Goal: Task Accomplishment & Management: Manage account settings

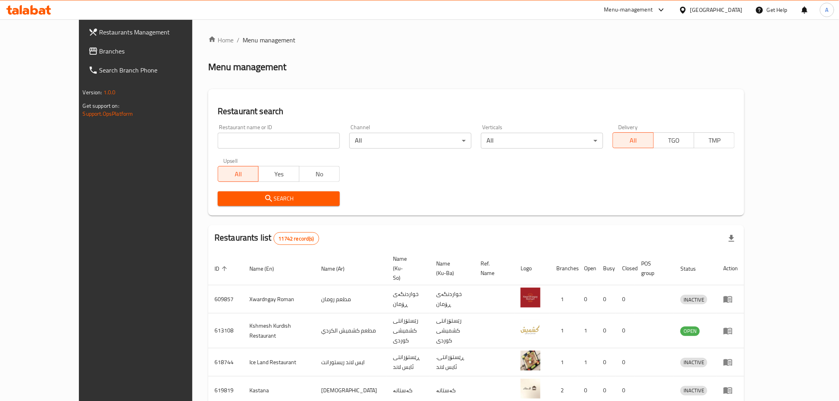
click at [208, 138] on div "Home / Menu management Menu management Restaurant search Restaurant name or ID …" at bounding box center [476, 317] width 536 height 565
click at [218, 138] on input "search" at bounding box center [279, 141] width 122 height 16
paste input "674022"
type input "674022"
click button "Search" at bounding box center [279, 198] width 122 height 15
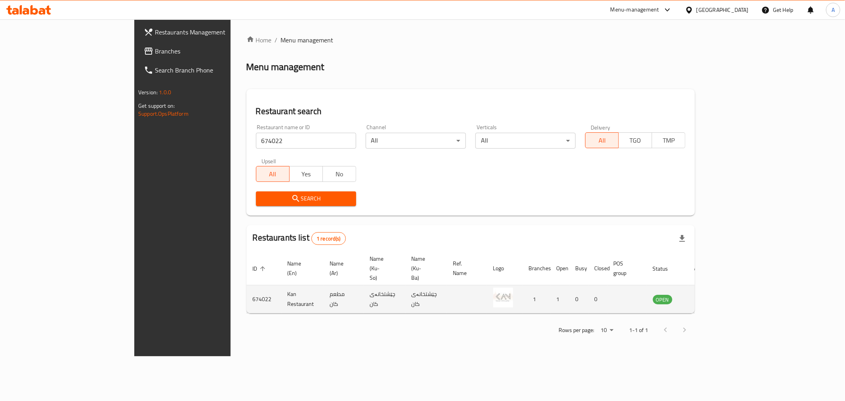
click at [704, 294] on icon "enhanced table" at bounding box center [700, 299] width 10 height 10
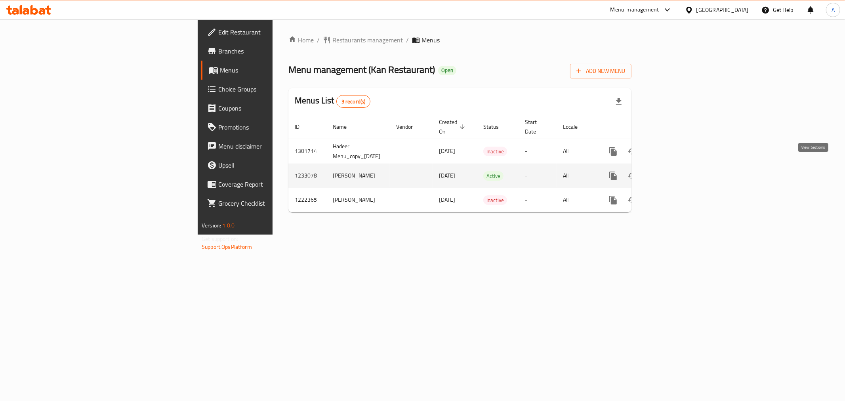
click at [680, 172] on link "enhanced table" at bounding box center [670, 175] width 19 height 19
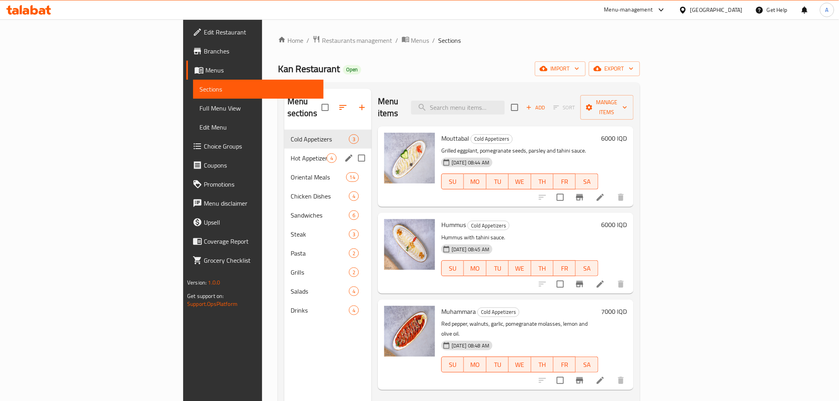
click at [284, 149] on div "Hot Appetizers 4" at bounding box center [327, 158] width 87 height 19
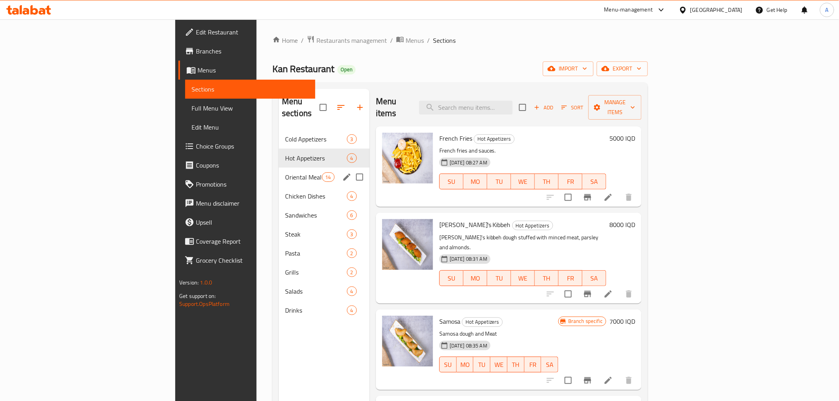
click at [285, 172] on span "Oriental Meals" at bounding box center [303, 177] width 37 height 10
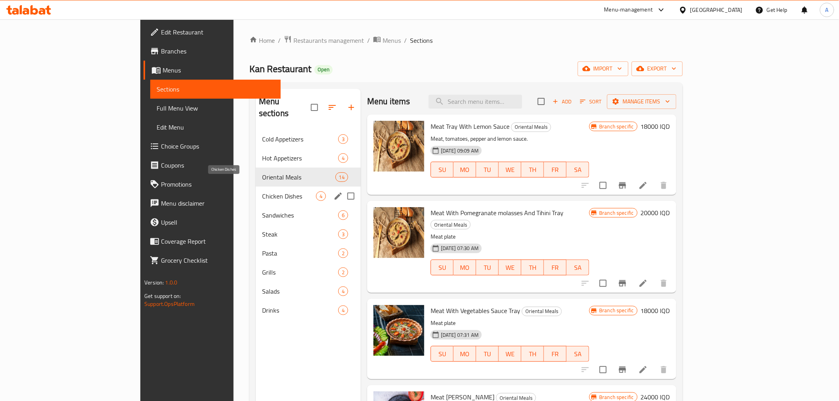
click at [262, 191] on span "Chicken Dishes" at bounding box center [289, 196] width 54 height 10
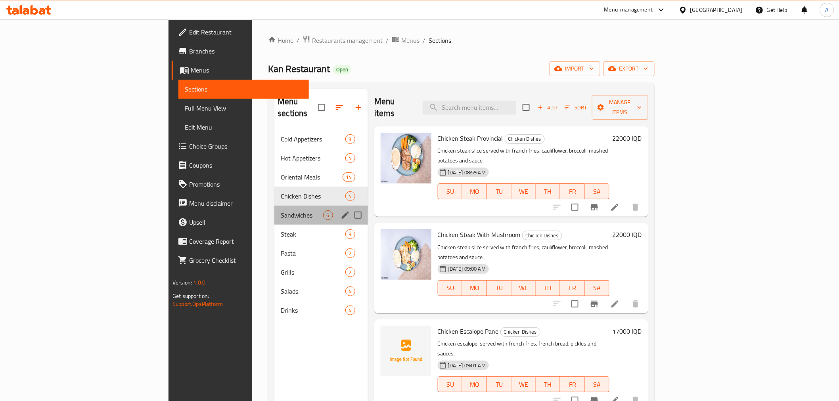
click at [274, 212] on div "Sandwiches 6" at bounding box center [321, 215] width 94 height 19
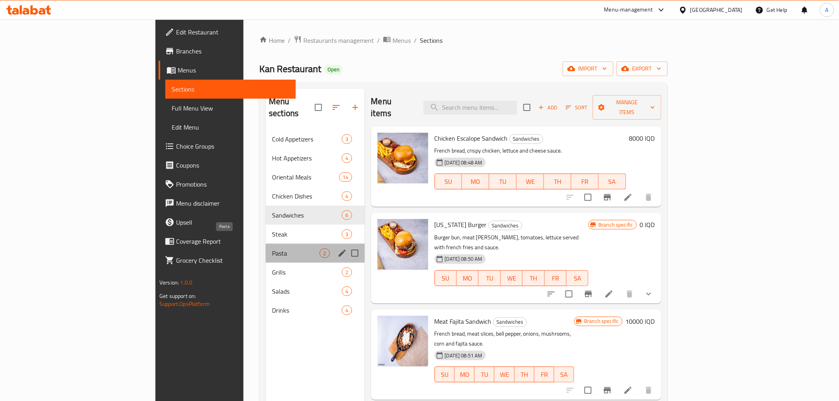
click at [272, 249] on span "Pasta" at bounding box center [296, 254] width 48 height 10
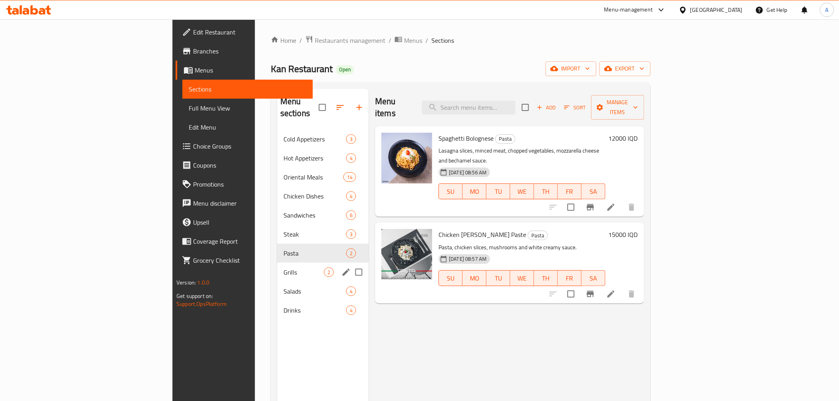
click at [283, 287] on span "Salads" at bounding box center [314, 292] width 63 height 10
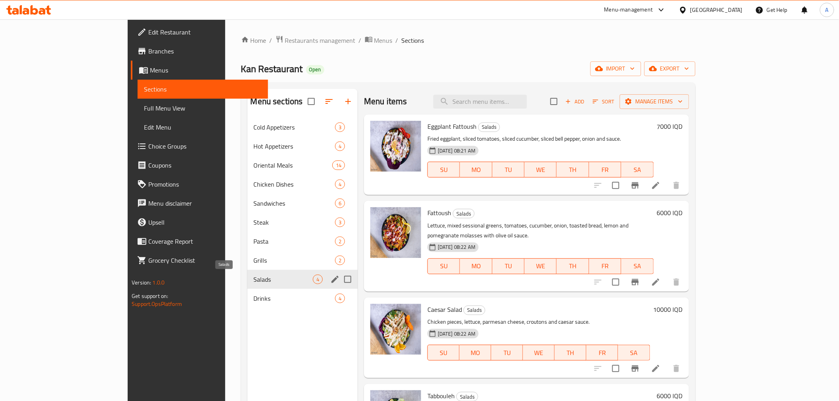
click at [247, 286] on div "Salads 4" at bounding box center [302, 279] width 110 height 19
click at [254, 300] on span "Drinks" at bounding box center [283, 299] width 59 height 10
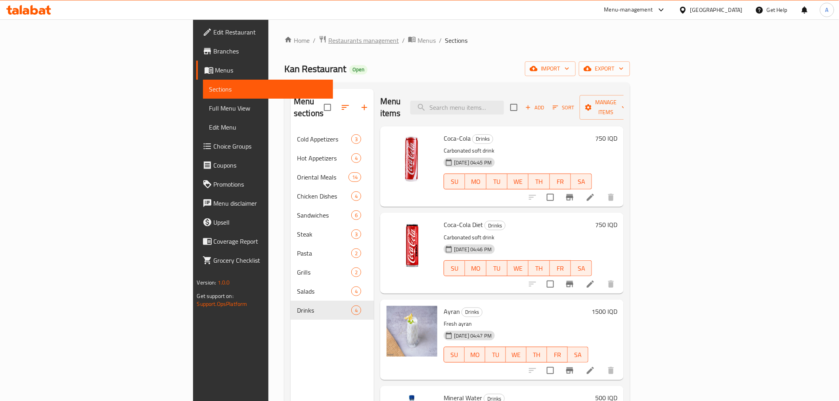
click at [328, 42] on span "Restaurants management" at bounding box center [363, 41] width 71 height 10
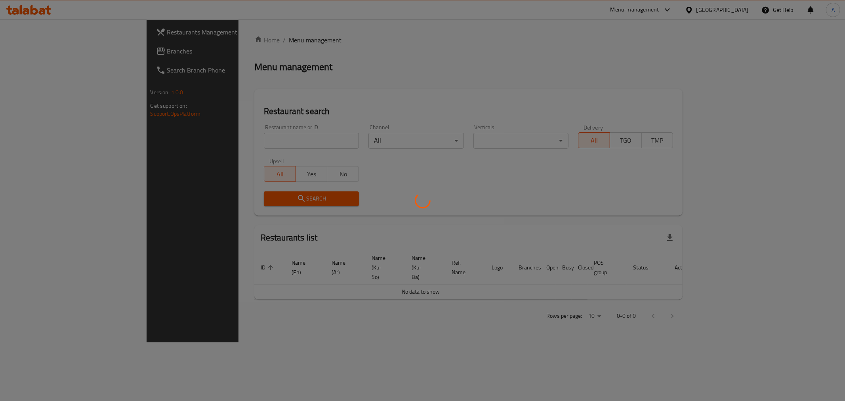
click at [199, 136] on div at bounding box center [422, 200] width 845 height 401
click at [191, 143] on div at bounding box center [422, 200] width 845 height 401
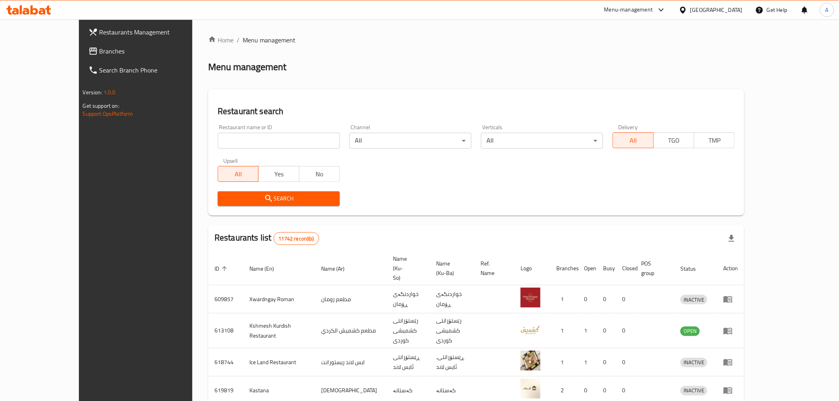
click at [218, 143] on input "search" at bounding box center [279, 141] width 122 height 16
type input "h"
type input "الجود"
click button "Search" at bounding box center [279, 198] width 122 height 15
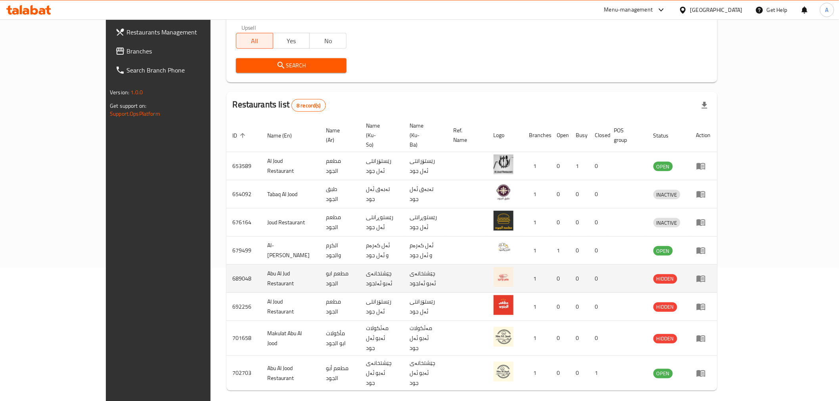
scroll to position [135, 0]
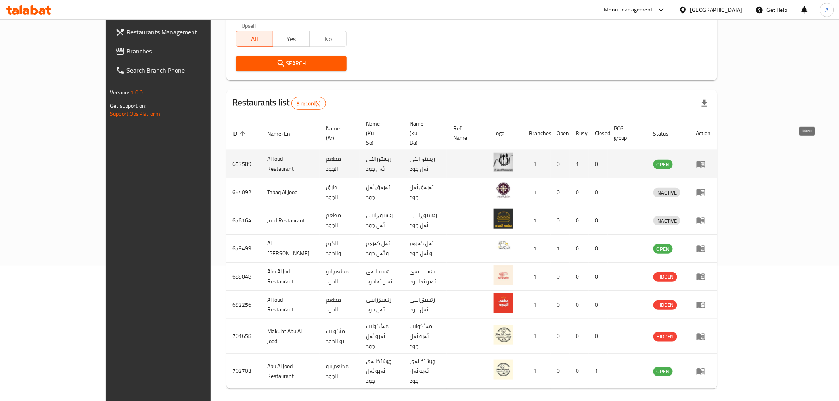
click at [705, 161] on icon "enhanced table" at bounding box center [700, 164] width 9 height 7
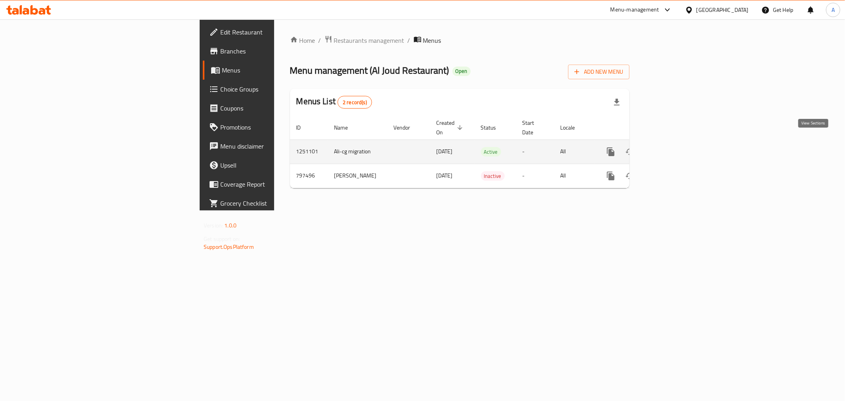
click at [672, 148] on icon "enhanced table" at bounding box center [668, 151] width 7 height 7
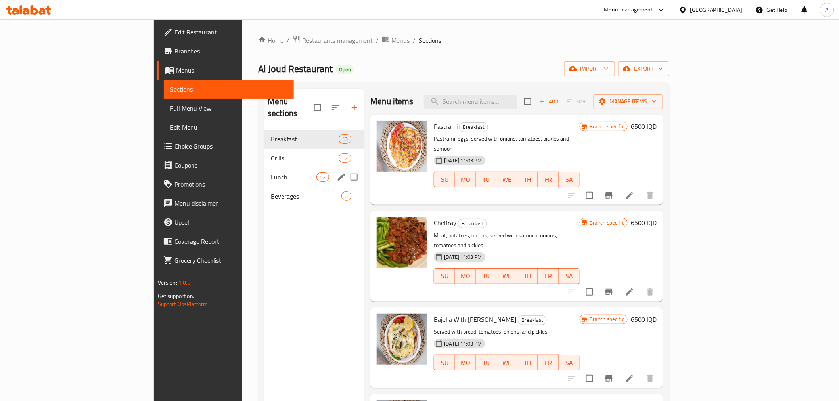
click at [264, 168] on div "Lunch 12" at bounding box center [313, 177] width 99 height 19
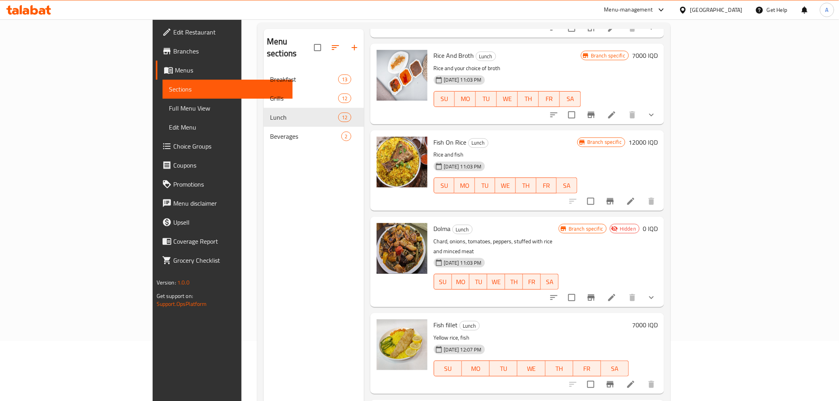
scroll to position [111, 0]
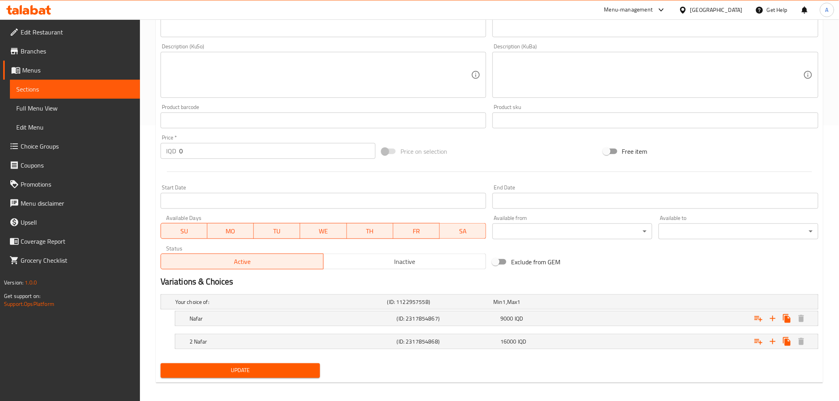
scroll to position [279, 0]
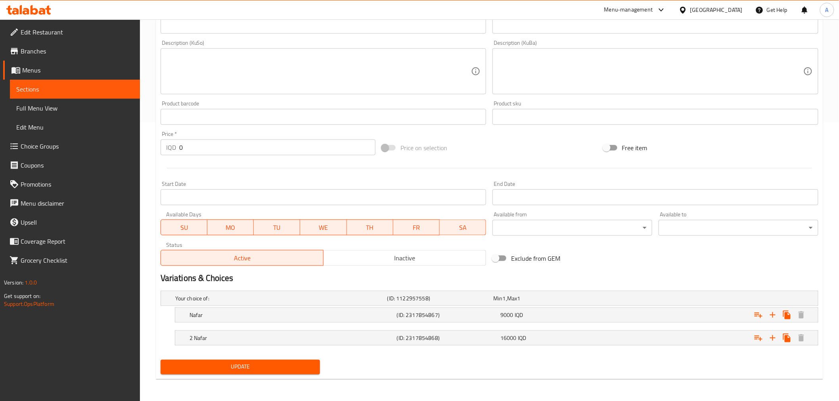
click at [266, 230] on span "TU" at bounding box center [277, 227] width 40 height 11
click at [473, 228] on span "SA" at bounding box center [463, 227] width 40 height 11
click at [466, 224] on span "SA" at bounding box center [463, 227] width 40 height 11
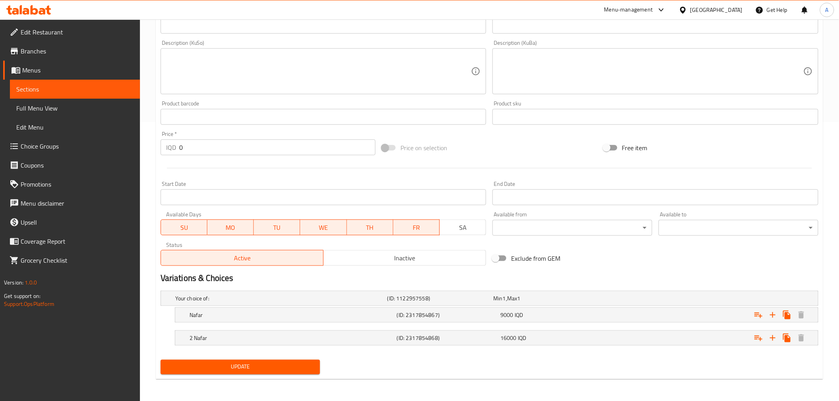
click at [422, 224] on span "FR" at bounding box center [416, 227] width 40 height 11
click at [379, 227] on span "TH" at bounding box center [370, 227] width 40 height 11
click at [308, 231] on span "WE" at bounding box center [323, 227] width 40 height 11
click at [231, 221] on button "MO" at bounding box center [230, 228] width 46 height 16
click at [175, 225] on span "SU" at bounding box center [184, 227] width 40 height 11
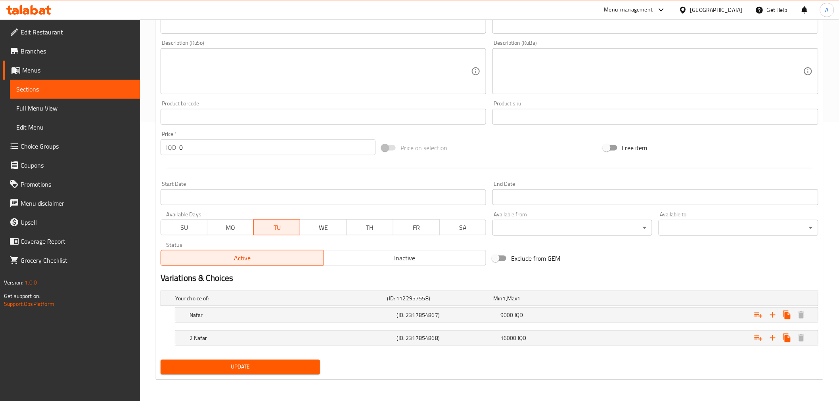
click at [235, 367] on span "Update" at bounding box center [240, 367] width 147 height 10
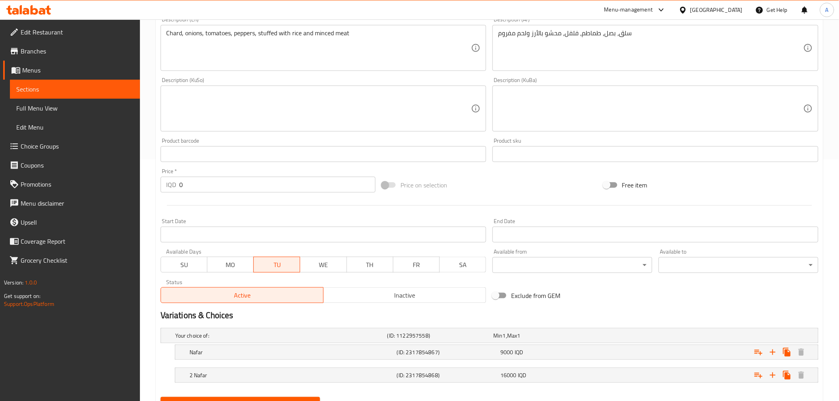
scroll to position [0, 0]
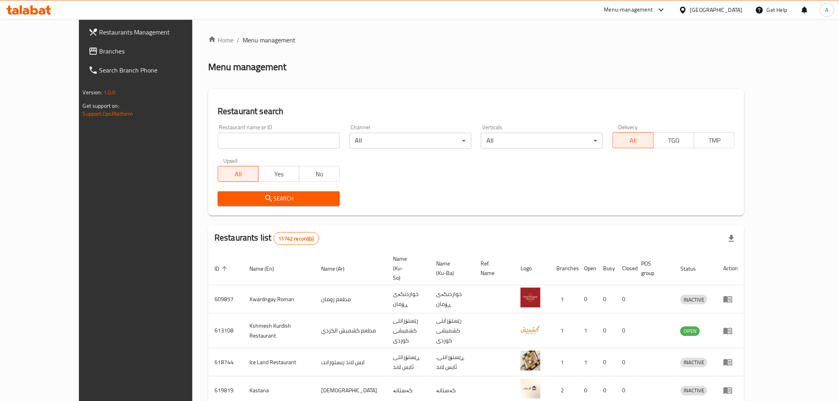
click at [237, 147] on input "search" at bounding box center [279, 141] width 122 height 16
type input "h"
type input "الجود"
click button "Search" at bounding box center [279, 198] width 122 height 15
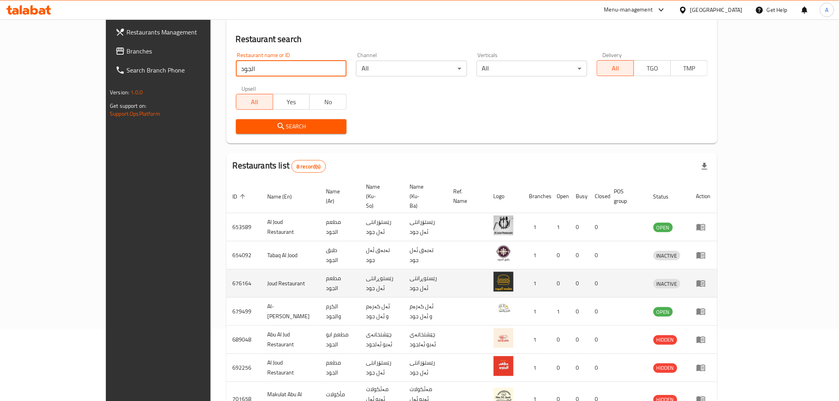
scroll to position [135, 0]
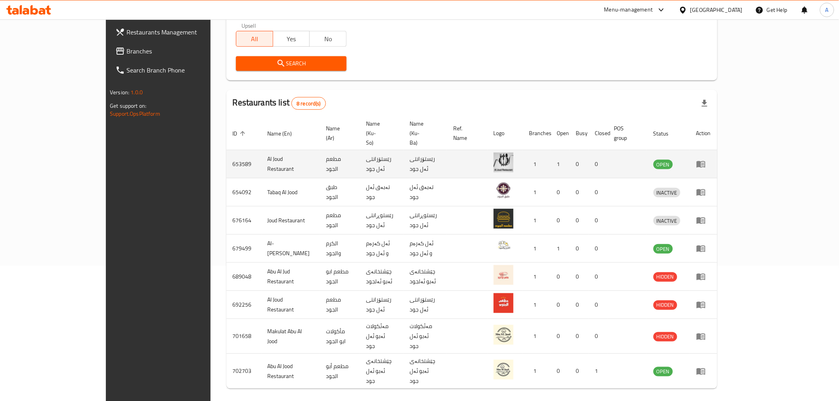
click at [717, 150] on td "enhanced table" at bounding box center [703, 164] width 27 height 28
click at [706, 159] on icon "enhanced table" at bounding box center [701, 164] width 10 height 10
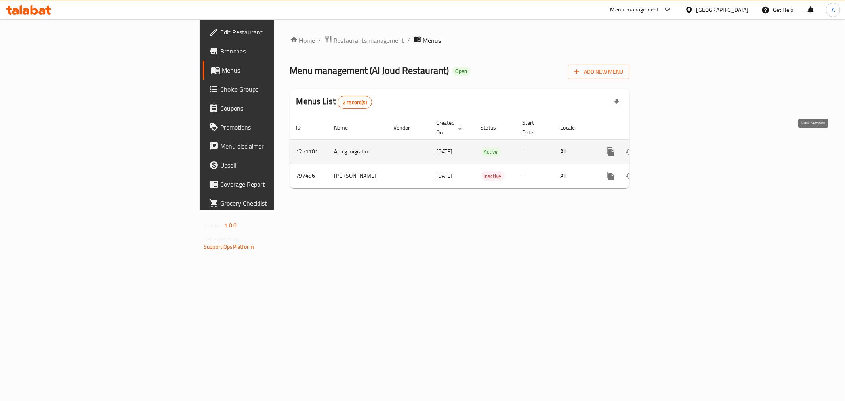
click at [678, 149] on link "enhanced table" at bounding box center [668, 151] width 19 height 19
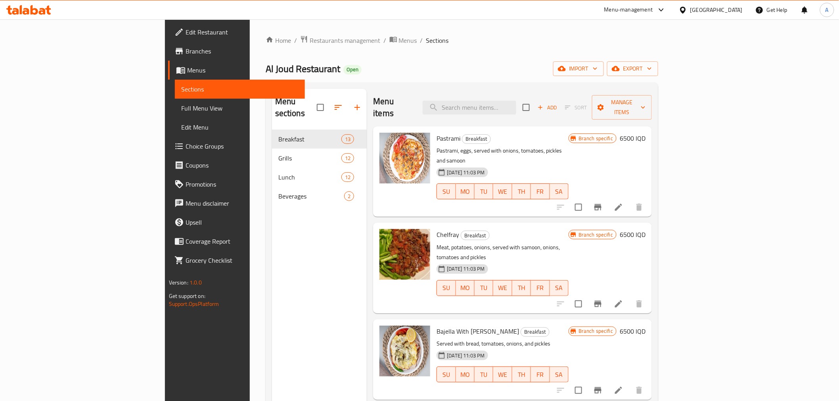
click at [538, 111] on div "Menu items Add Sort Manage items" at bounding box center [512, 108] width 279 height 38
drag, startPoint x: 538, startPoint y: 111, endPoint x: 533, endPoint y: 109, distance: 5.0
click at [533, 109] on div "Menu items Add Sort Manage items" at bounding box center [512, 108] width 279 height 38
click at [516, 103] on input "search" at bounding box center [470, 108] width 94 height 14
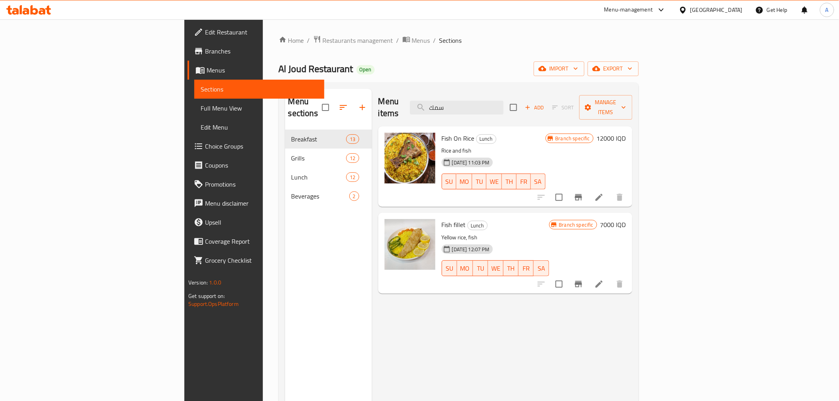
type input "سمك"
click at [604, 193] on icon at bounding box center [599, 198] width 10 height 10
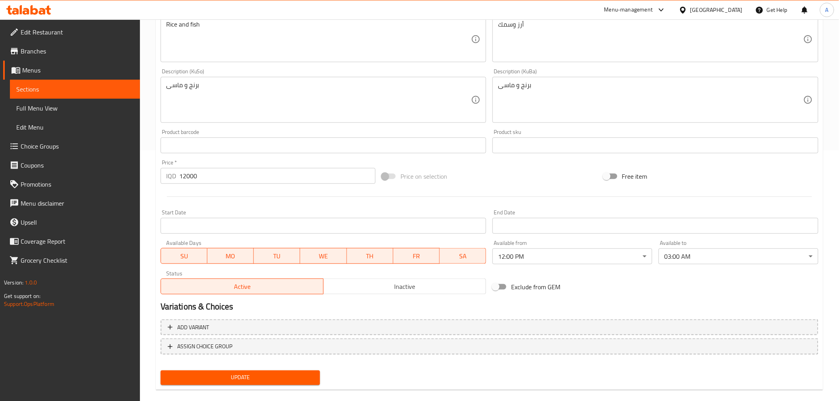
scroll to position [260, 0]
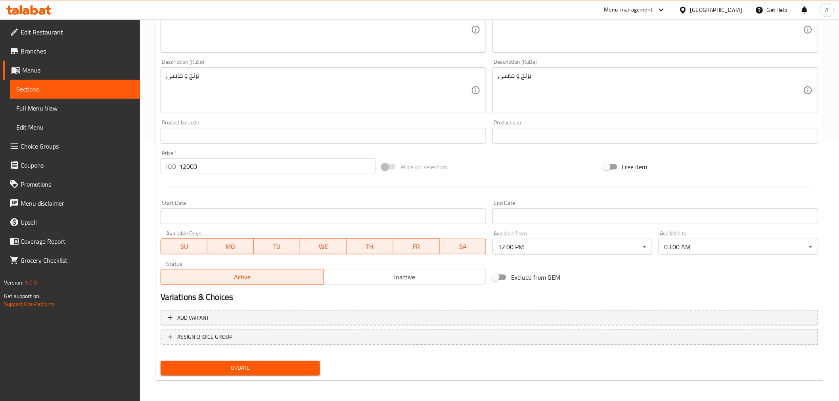
click at [184, 249] on span "SU" at bounding box center [184, 246] width 40 height 11
click at [220, 245] on span "MO" at bounding box center [230, 246] width 40 height 11
click at [276, 250] on span "TU" at bounding box center [277, 246] width 40 height 11
click at [355, 250] on span "TH" at bounding box center [370, 246] width 40 height 11
click at [411, 246] on span "FR" at bounding box center [416, 246] width 40 height 11
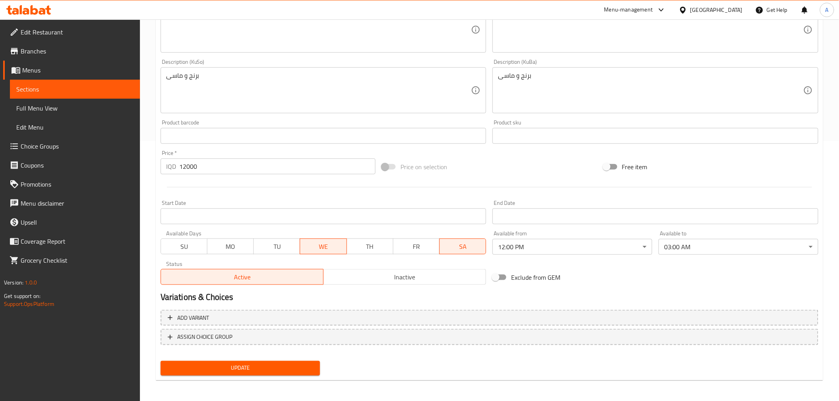
click at [456, 246] on span "SA" at bounding box center [463, 246] width 40 height 11
click at [281, 368] on span "Update" at bounding box center [240, 368] width 147 height 10
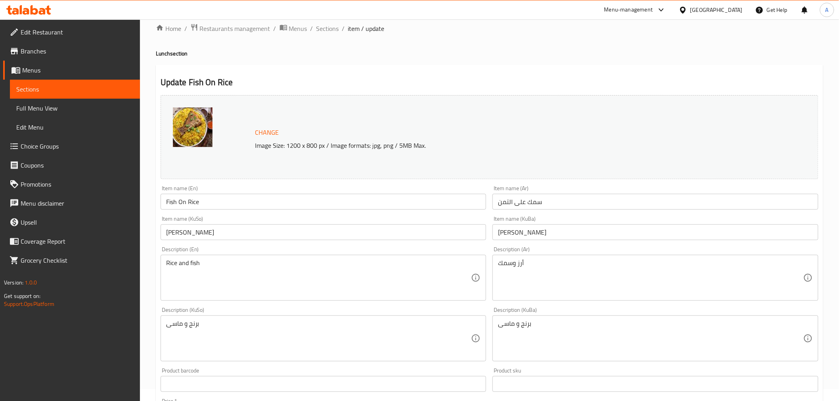
scroll to position [0, 0]
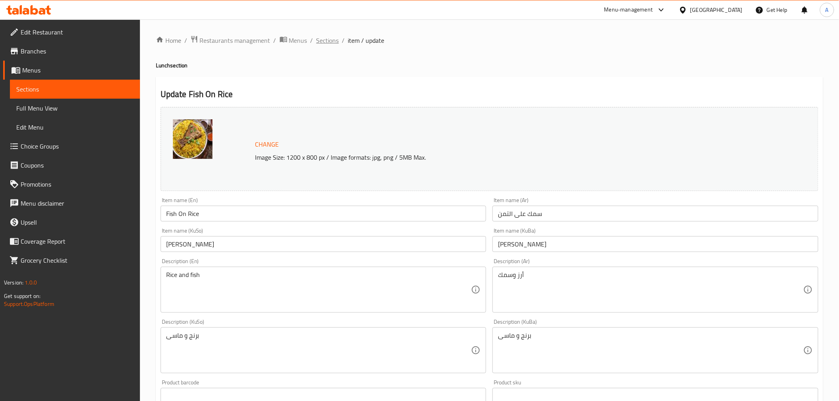
click at [327, 40] on span "Sections" at bounding box center [327, 41] width 23 height 10
